Goal: Information Seeking & Learning: Check status

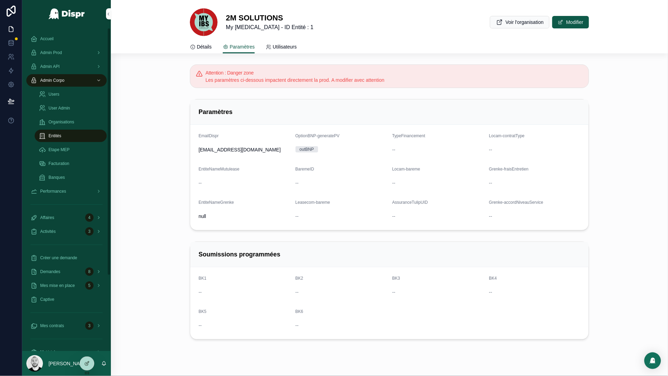
click at [59, 55] on span "Admin Prod" at bounding box center [51, 53] width 22 height 6
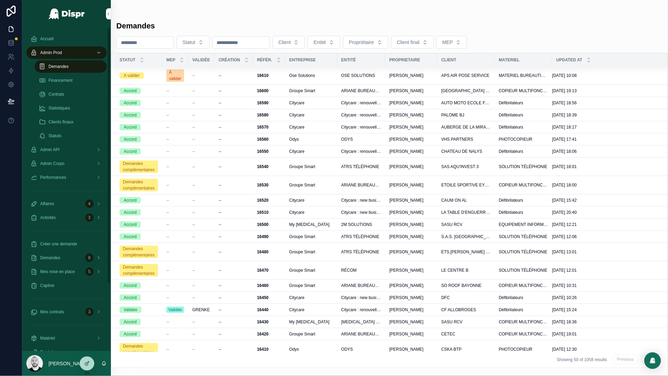
click at [72, 69] on div "Demandes" at bounding box center [71, 66] width 64 height 11
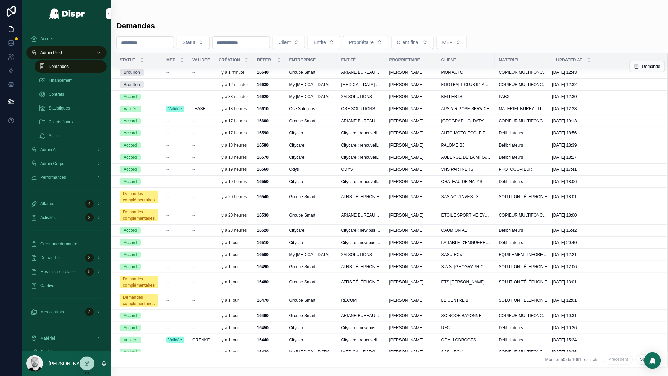
click at [171, 71] on div "--" at bounding box center [175, 73] width 18 height 6
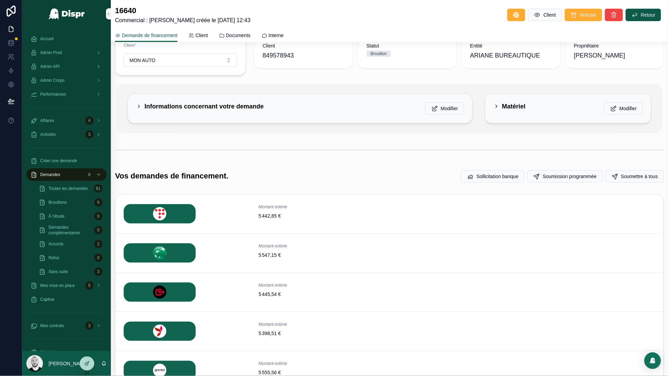
scroll to position [118, 0]
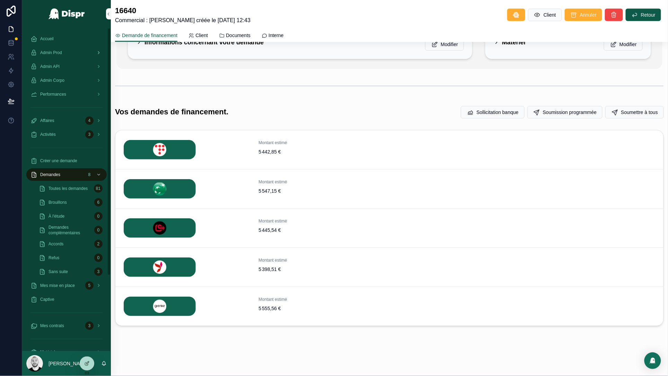
click at [61, 50] on span "Admin Prod" at bounding box center [51, 53] width 22 height 6
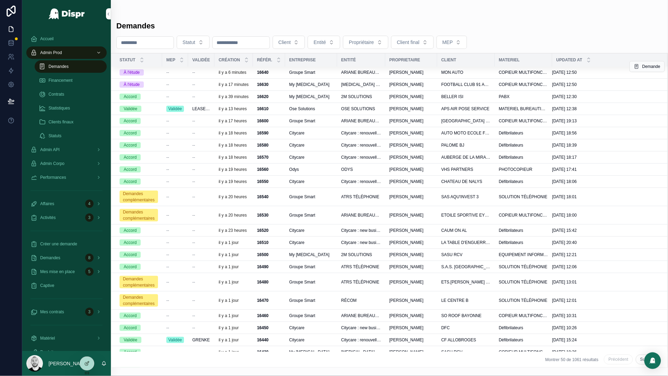
click at [192, 71] on td "--" at bounding box center [201, 72] width 26 height 12
click at [159, 71] on td "À l'étude" at bounding box center [136, 72] width 51 height 12
click at [315, 72] on span "Groupe Smart" at bounding box center [302, 73] width 26 height 6
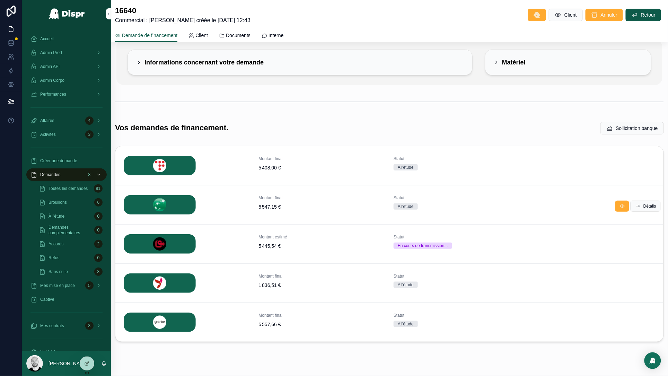
scroll to position [72, 0]
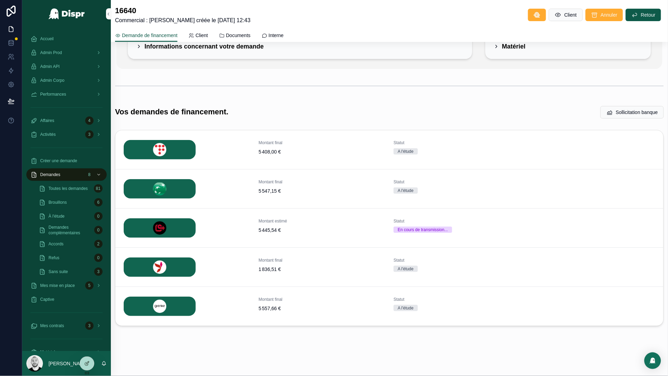
click at [490, 104] on div "Vos demandes de financement. Sollicitation banque" at bounding box center [389, 112] width 557 height 19
click at [643, 227] on span "Détails" at bounding box center [649, 229] width 13 height 6
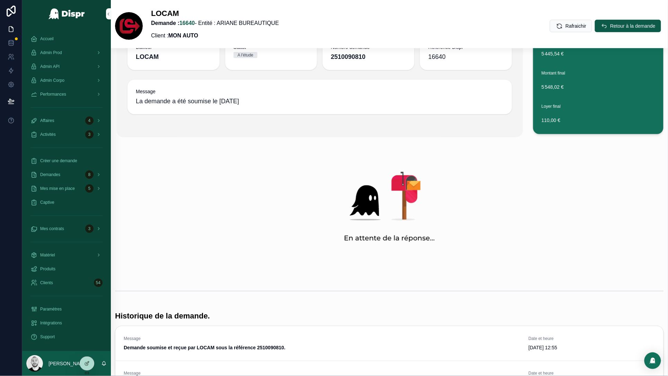
scroll to position [165, 0]
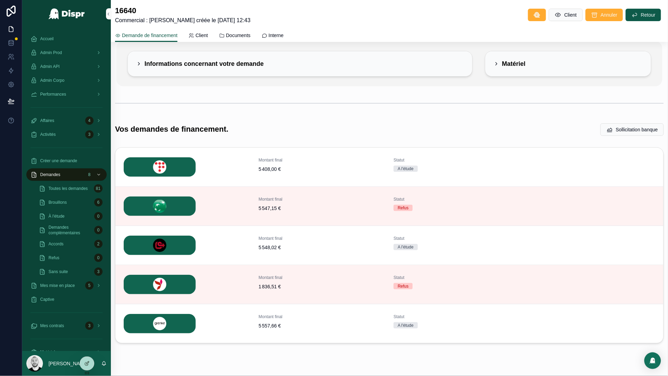
scroll to position [57, 0]
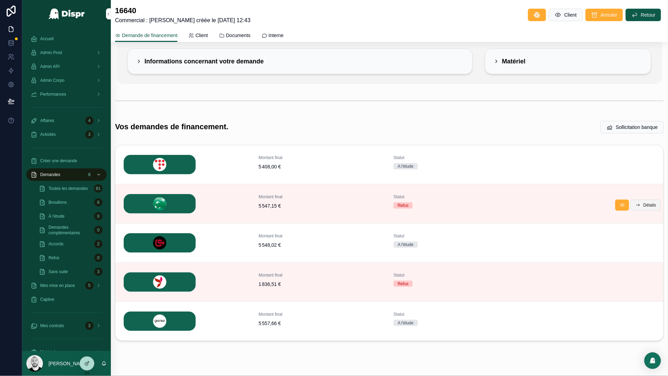
click at [635, 205] on icon "scrollable content" at bounding box center [638, 205] width 6 height 6
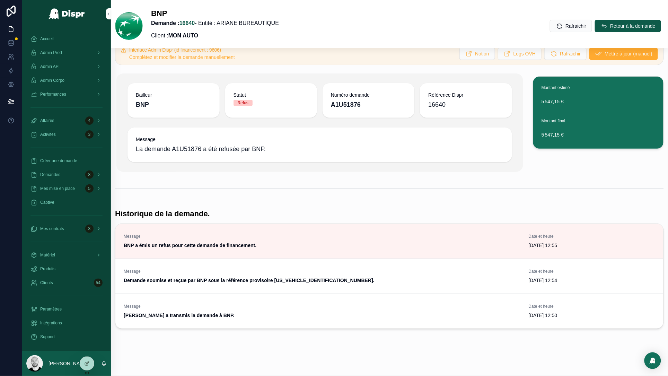
scroll to position [20, 0]
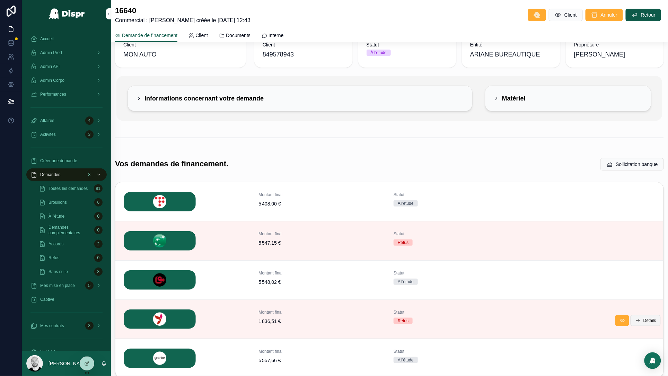
click at [643, 321] on span "Détails" at bounding box center [649, 321] width 13 height 6
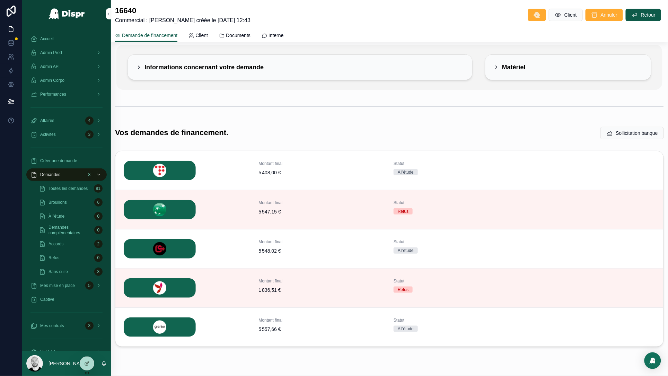
scroll to position [72, 0]
